Goal: Task Accomplishment & Management: Manage account settings

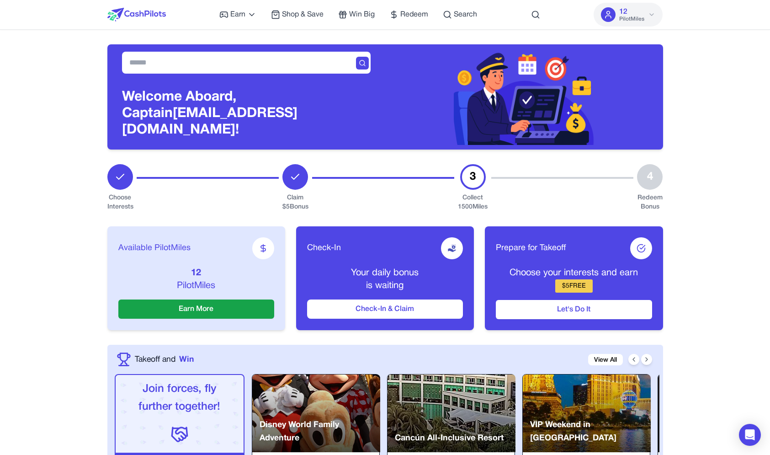
click at [303, 121] on h3 "Welcome Aboard, Captain xpqsdocwfxfekjtnrr@nespj.com!" at bounding box center [246, 113] width 249 height 49
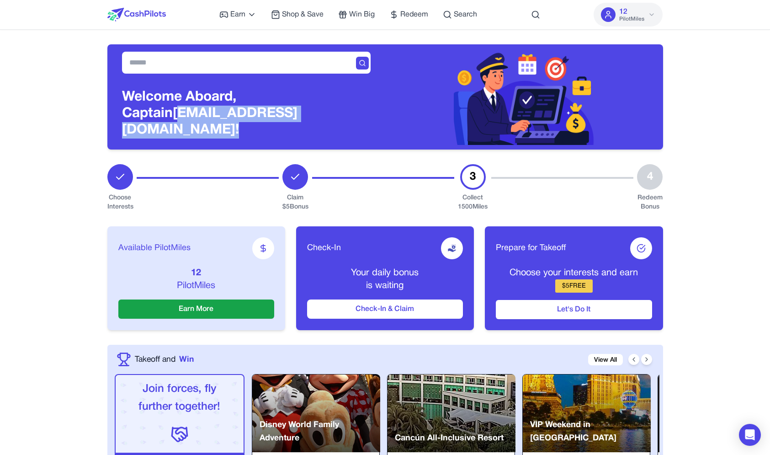
drag, startPoint x: 303, startPoint y: 121, endPoint x: 205, endPoint y: 122, distance: 98.3
click at [205, 122] on h3 "Welcome Aboard, Captain xpqsdocwfxfekjtnrr@nespj.com!" at bounding box center [246, 113] width 249 height 49
copy h3 "[EMAIL_ADDRESS][DOMAIN_NAME]"
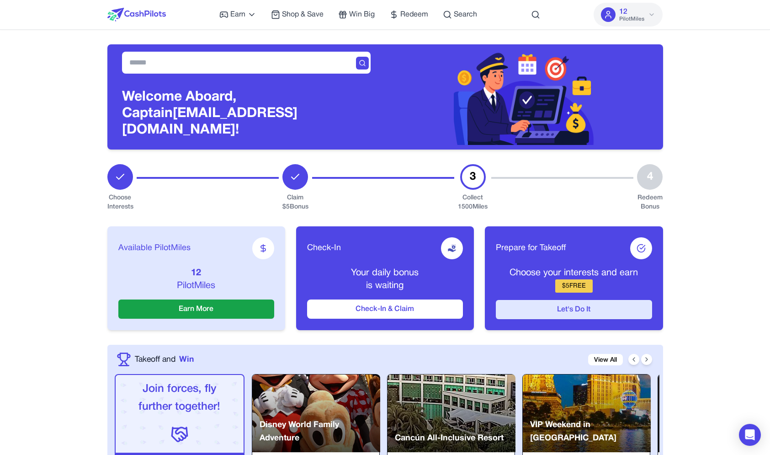
click at [564, 301] on button "Let's Do It" at bounding box center [574, 309] width 156 height 19
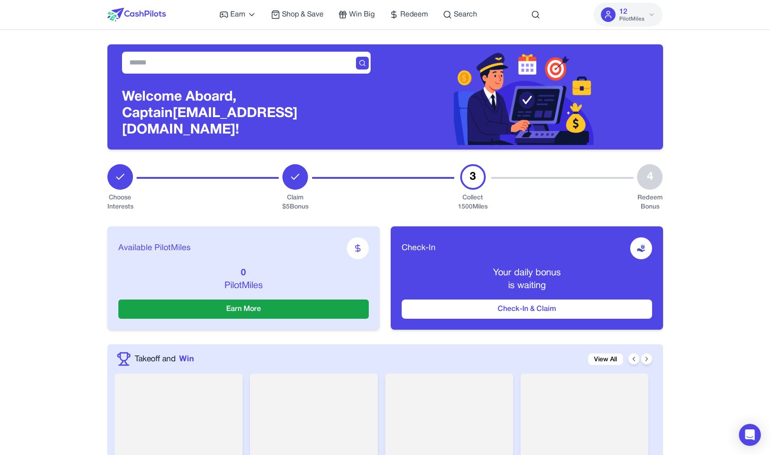
click at [468, 20] on div "Earn Play Games Enjoy fun games and earn Try New App Test new app for rewards T…" at bounding box center [348, 14] width 258 height 29
click at [467, 20] on span "Search" at bounding box center [465, 14] width 23 height 11
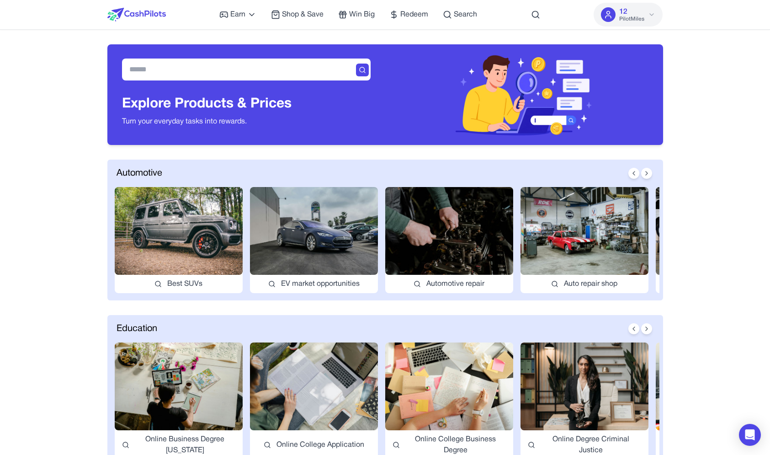
click at [539, 19] on div at bounding box center [535, 14] width 9 height 29
click at [537, 16] on icon at bounding box center [535, 14] width 9 height 9
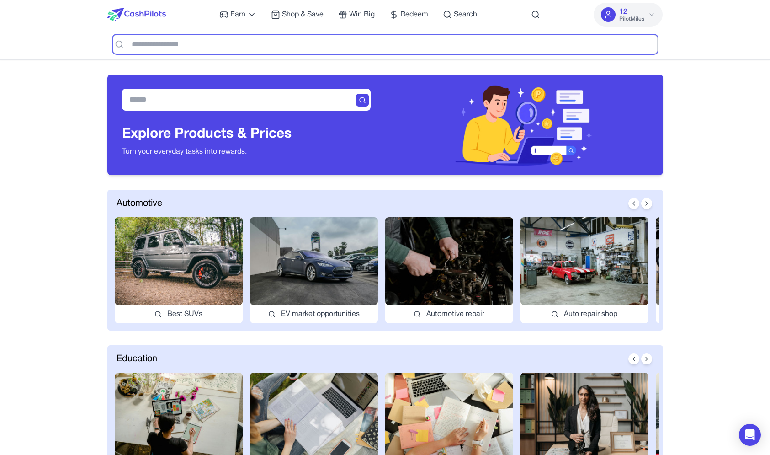
click at [336, 45] on input "text" at bounding box center [385, 44] width 545 height 19
type input "***"
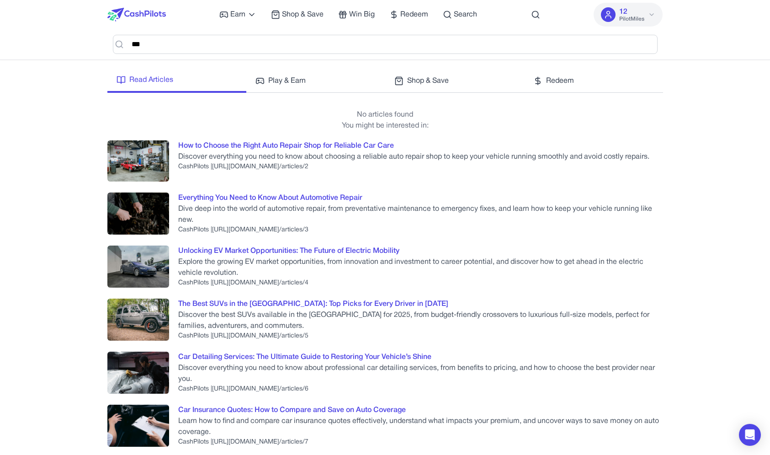
click at [597, 116] on p "No articles found" at bounding box center [385, 114] width 556 height 11
click at [135, 16] on img at bounding box center [136, 15] width 59 height 14
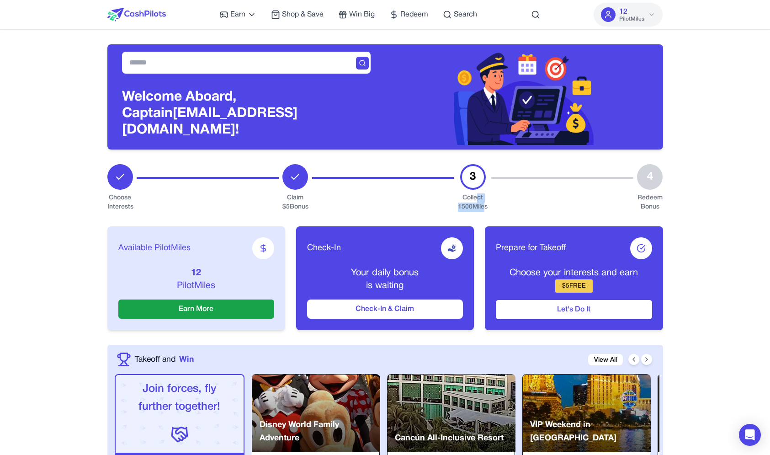
drag, startPoint x: 484, startPoint y: 202, endPoint x: 479, endPoint y: 194, distance: 9.3
click at [478, 194] on div "Collect 1500 Miles" at bounding box center [473, 202] width 30 height 18
drag, startPoint x: 473, startPoint y: 194, endPoint x: 472, endPoint y: 201, distance: 6.4
click at [472, 201] on div "Collect 1500 Miles" at bounding box center [473, 202] width 30 height 18
drag, startPoint x: 482, startPoint y: 200, endPoint x: 481, endPoint y: 193, distance: 7.4
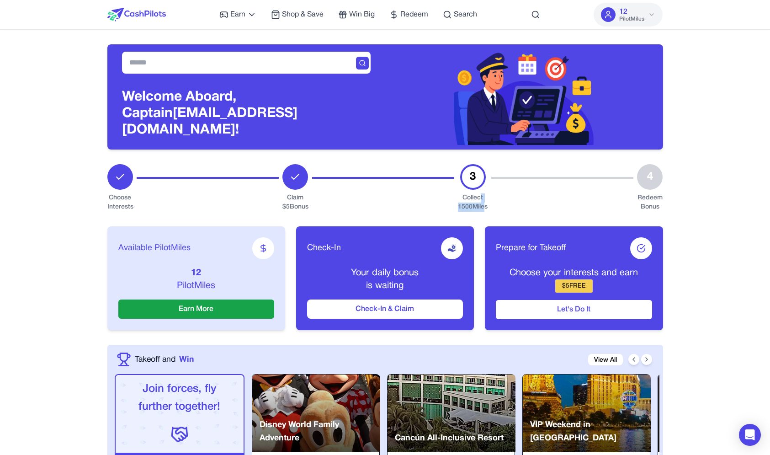
click at [481, 193] on div "Collect 1500 Miles" at bounding box center [473, 202] width 30 height 18
drag, startPoint x: 464, startPoint y: 194, endPoint x: 464, endPoint y: 203, distance: 8.7
click at [464, 203] on div "Collect 1500 Miles" at bounding box center [473, 202] width 30 height 18
click at [474, 197] on div "Collect 1500 Miles" at bounding box center [473, 202] width 30 height 18
drag, startPoint x: 471, startPoint y: 198, endPoint x: 471, endPoint y: 192, distance: 5.9
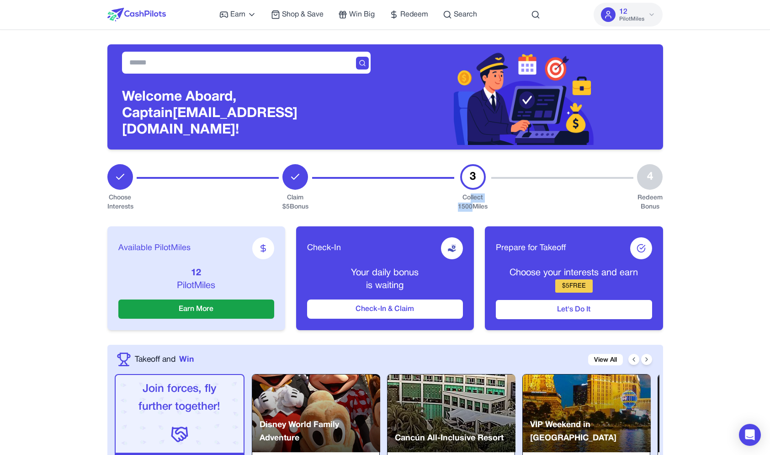
click at [471, 193] on div "Collect 1500 Miles" at bounding box center [473, 202] width 30 height 18
click at [521, 284] on div "Choose your interests and earn $ 5 FREE" at bounding box center [574, 279] width 156 height 26
click at [516, 303] on button "Let's Do It" at bounding box center [574, 309] width 156 height 19
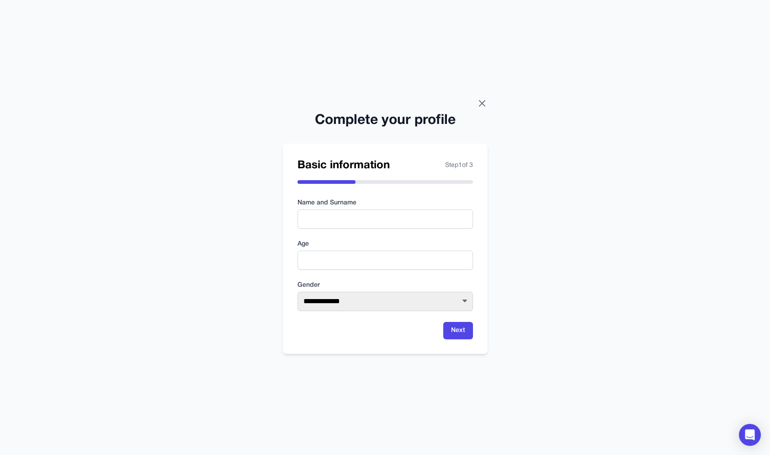
click at [485, 99] on icon at bounding box center [482, 103] width 11 height 11
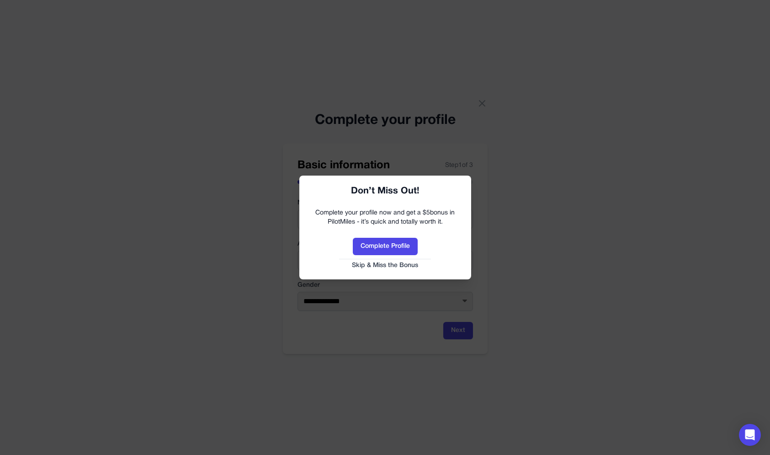
click at [383, 261] on button "Skip & Miss the Bonus" at bounding box center [385, 265] width 154 height 9
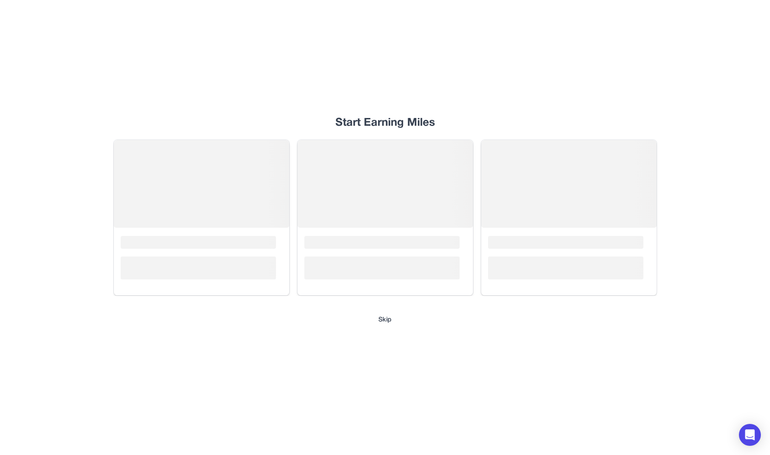
click at [384, 323] on button "Skip" at bounding box center [384, 319] width 13 height 9
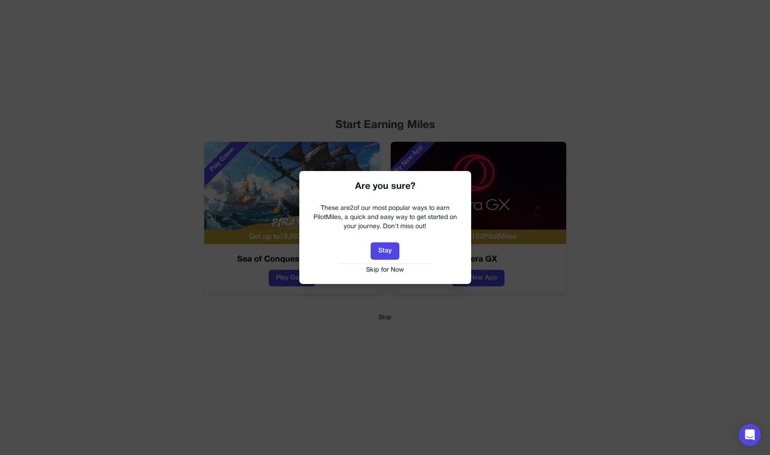
click at [398, 274] on div "Are you sure? These are 2 of our most popular ways to earn PilotMiles, a quick …" at bounding box center [385, 227] width 172 height 112
click at [398, 271] on button "Skip for Now" at bounding box center [385, 270] width 154 height 9
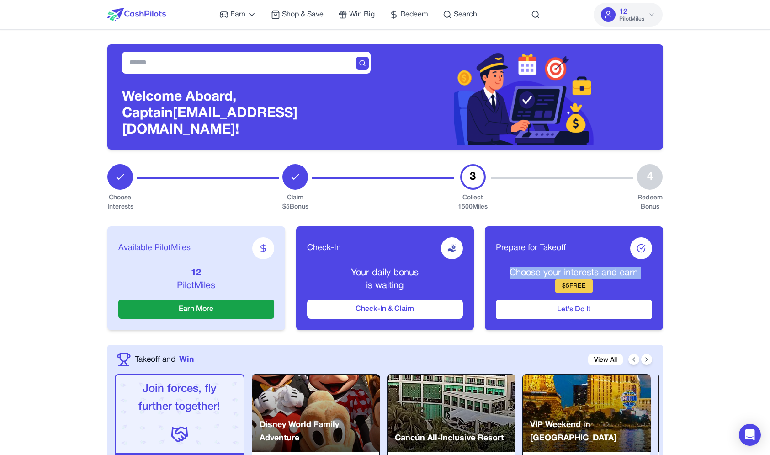
drag, startPoint x: 533, startPoint y: 267, endPoint x: 529, endPoint y: 281, distance: 14.6
click at [529, 281] on div "Available PilotMiles 12 PilotMiles Earn More Check-In Your daily bonus is waiti…" at bounding box center [385, 278] width 556 height 133
click at [529, 269] on p "Choose your interests and earn" at bounding box center [574, 272] width 156 height 13
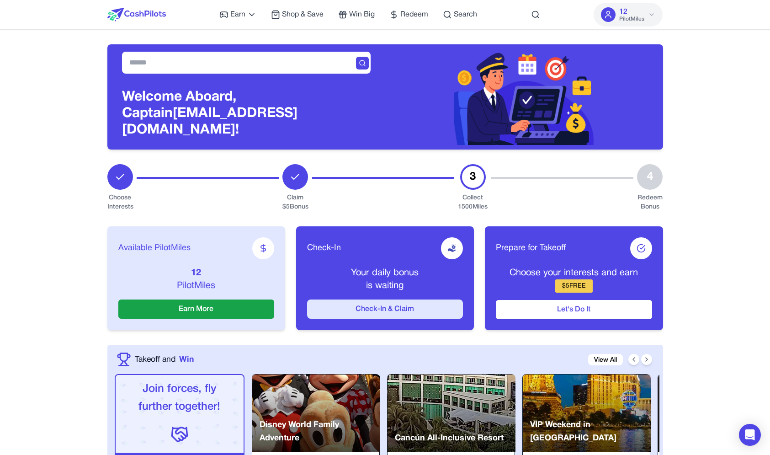
click at [398, 305] on button "Check-In & Claim" at bounding box center [385, 308] width 156 height 19
click at [394, 308] on button "Check-In & Claim" at bounding box center [385, 308] width 156 height 19
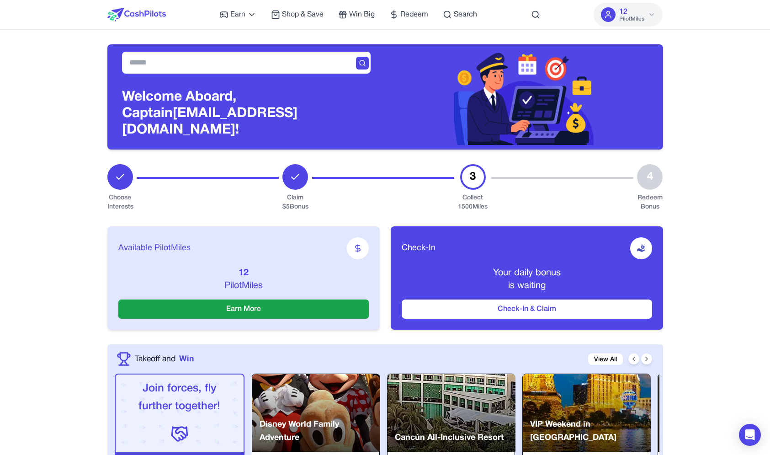
click at [649, 17] on icon at bounding box center [651, 14] width 7 height 7
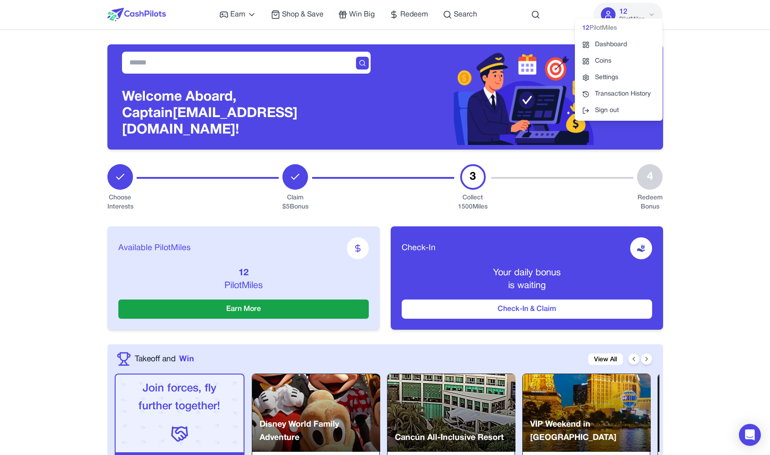
click at [649, 13] on icon at bounding box center [651, 14] width 7 height 7
click at [633, 112] on button "Sign out" at bounding box center [619, 110] width 88 height 16
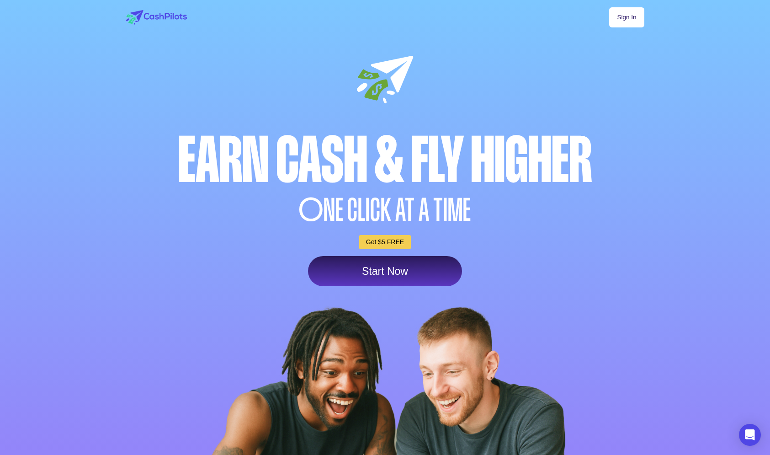
click at [623, 27] on link "Sign In" at bounding box center [626, 17] width 35 height 20
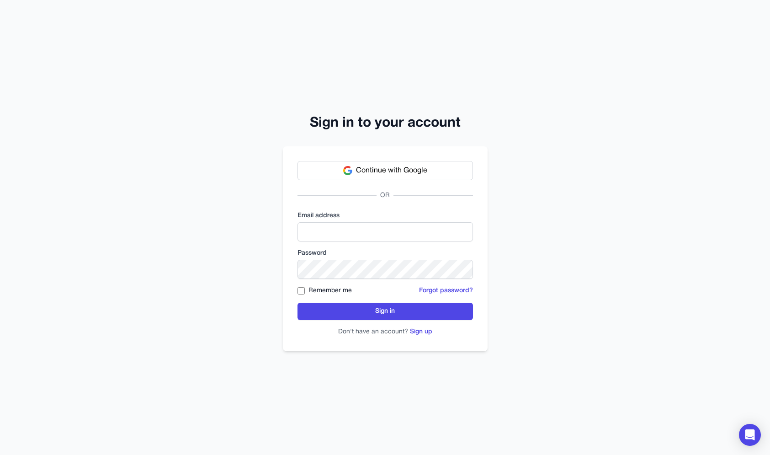
click at [362, 216] on label "Email address" at bounding box center [386, 215] width 176 height 9
click at [362, 222] on div "Email address" at bounding box center [386, 226] width 176 height 30
click at [362, 228] on input "email" at bounding box center [386, 231] width 176 height 19
type input "**********"
click at [340, 292] on label "Remember me" at bounding box center [329, 290] width 43 height 9
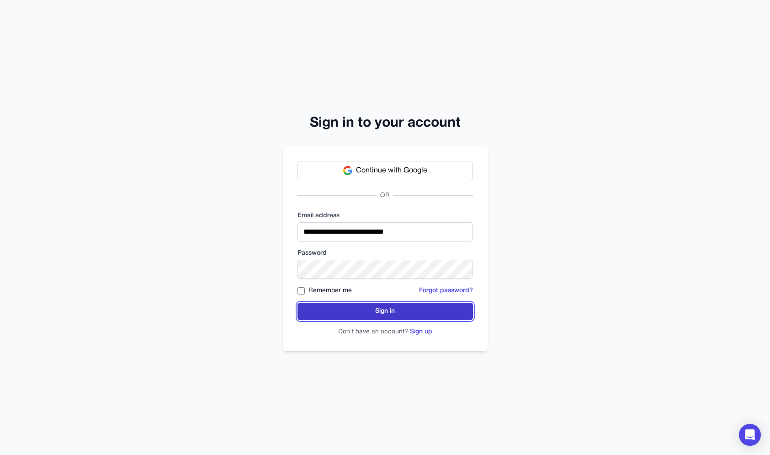
click at [340, 314] on button "Sign in" at bounding box center [386, 311] width 176 height 17
